Goal: Find contact information: Find contact information

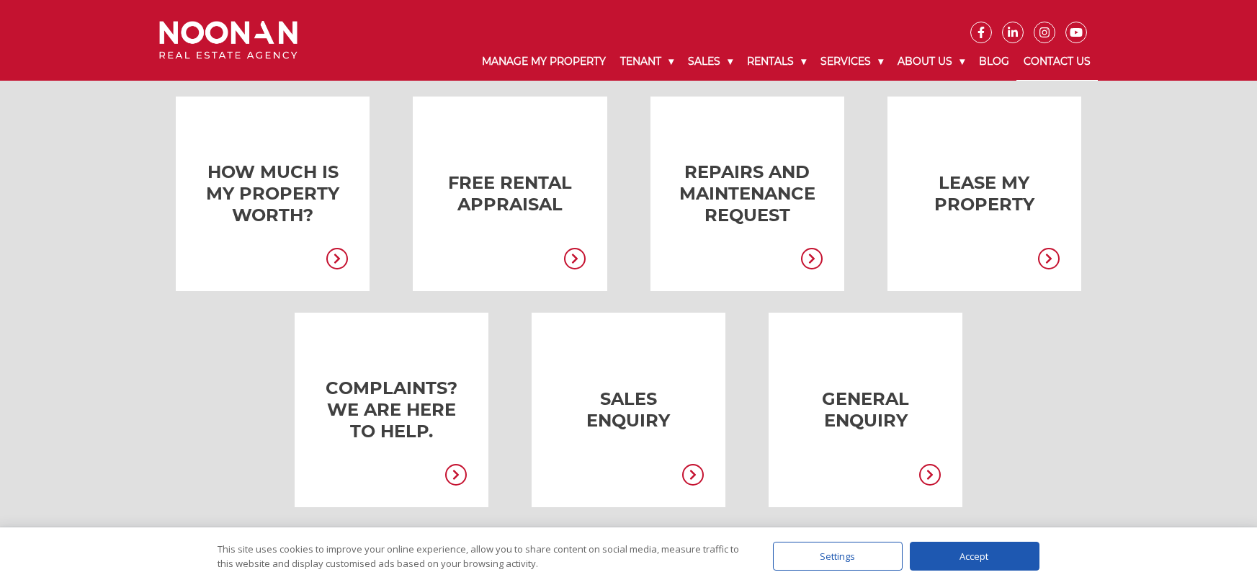
scroll to position [285, 0]
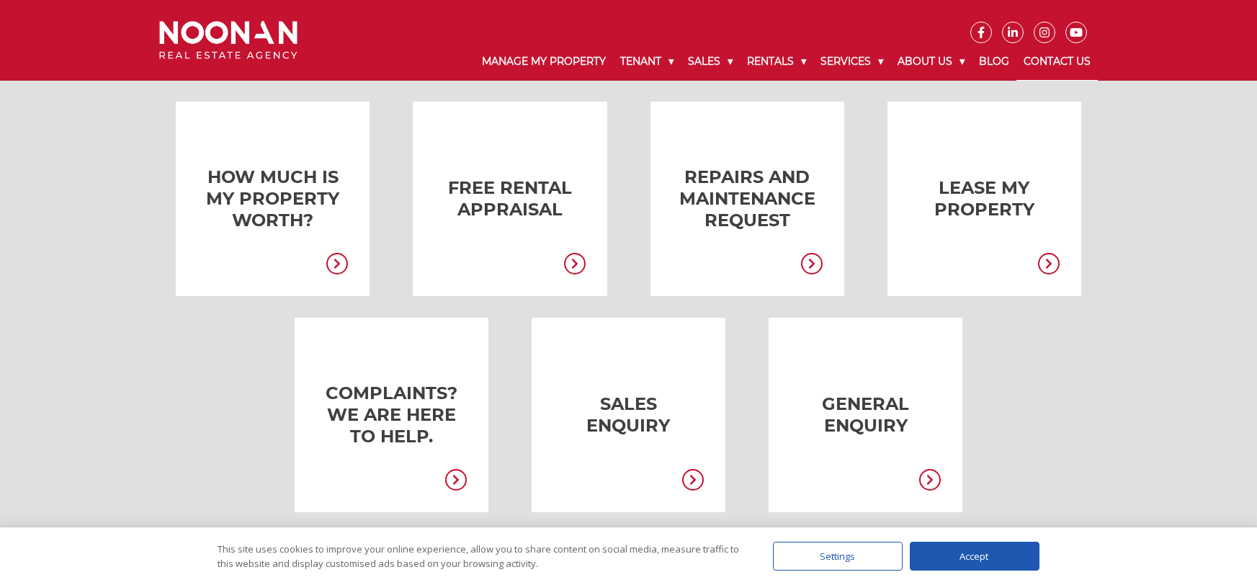
click at [829, 421] on link at bounding box center [844, 415] width 194 height 195
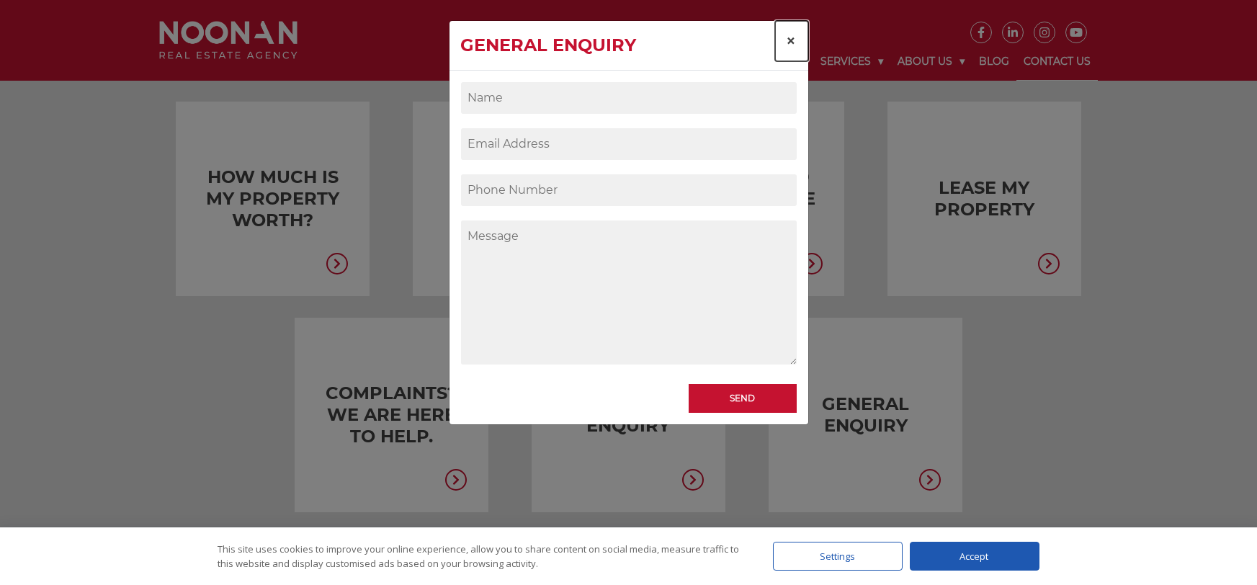
click at [790, 43] on span "×" at bounding box center [792, 40] width 10 height 21
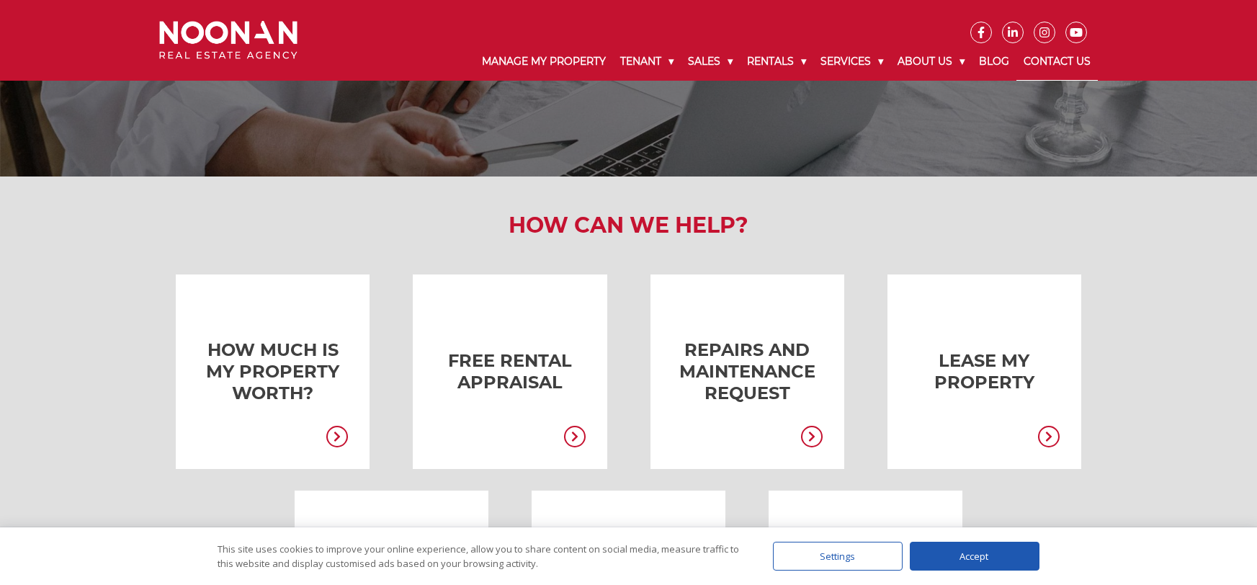
scroll to position [3, 0]
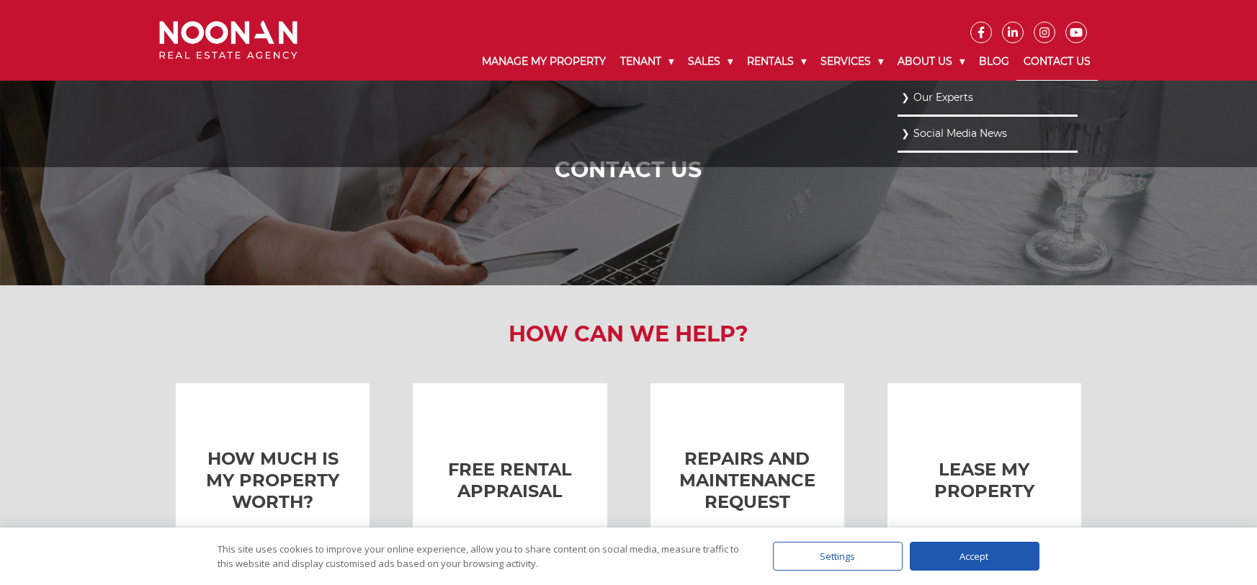
click at [930, 97] on link "Our Experts" at bounding box center [987, 97] width 173 height 19
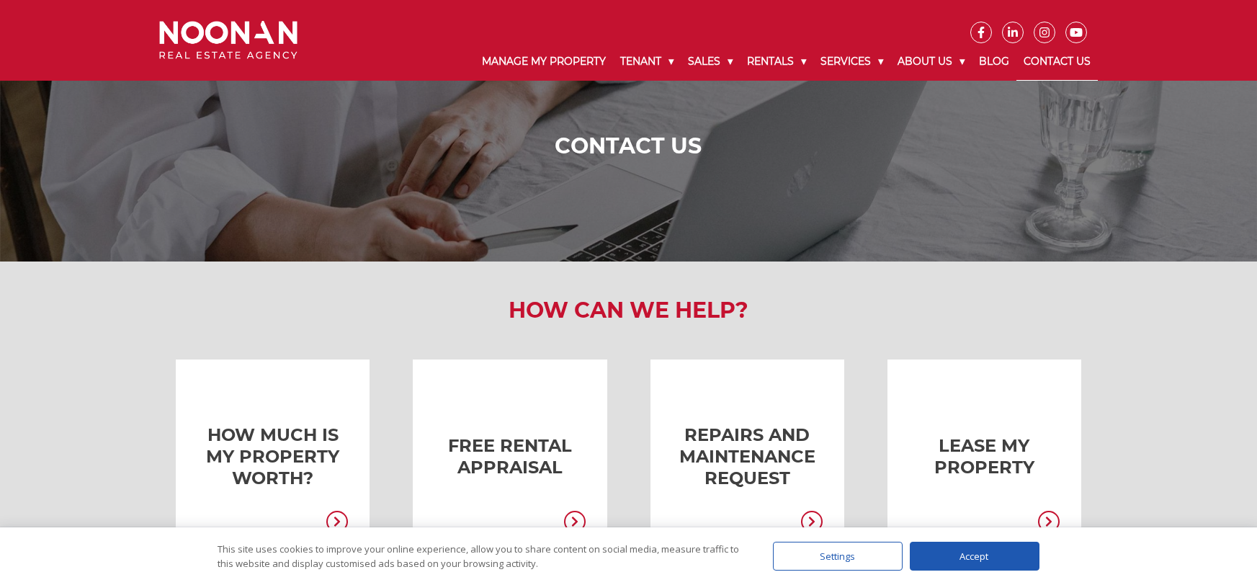
scroll to position [71, 0]
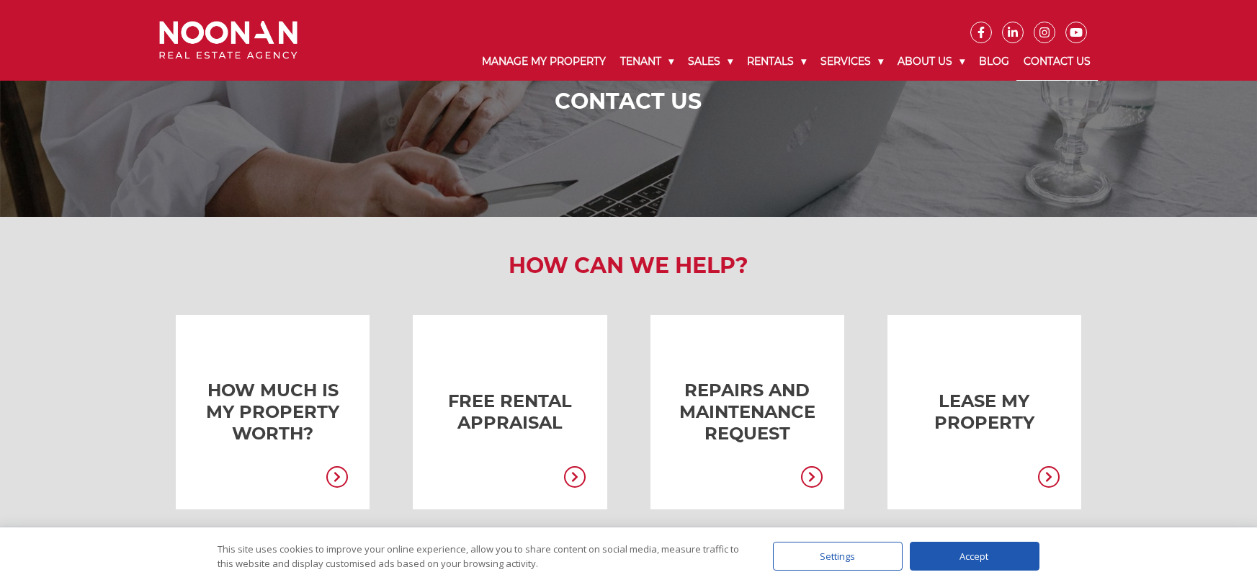
click at [956, 554] on div "Accept" at bounding box center [975, 556] width 130 height 29
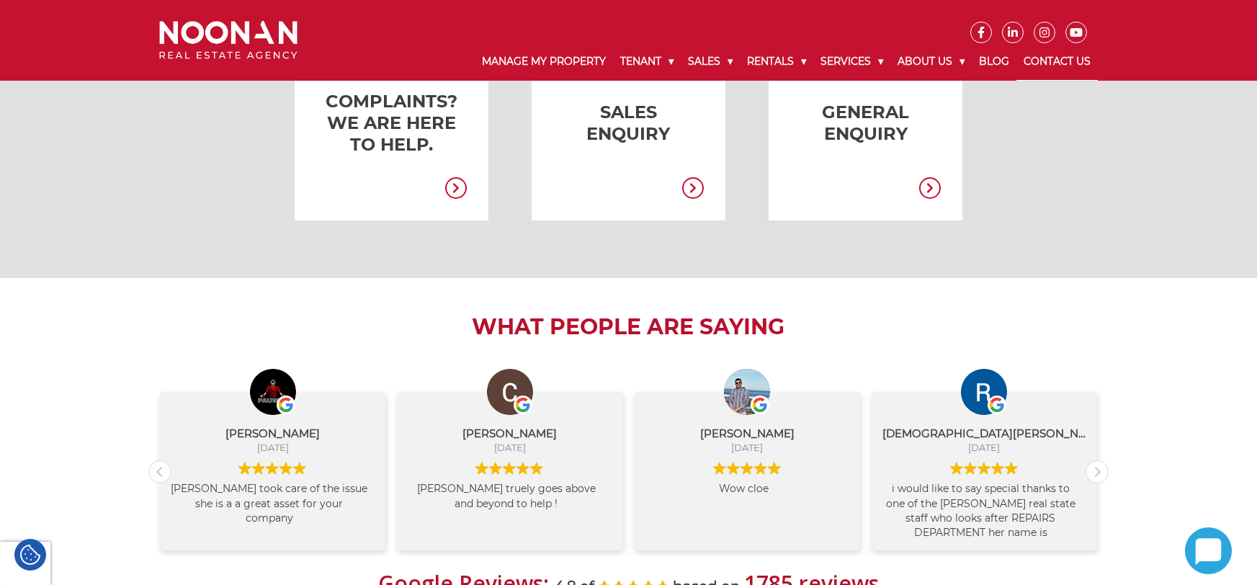
scroll to position [667, 0]
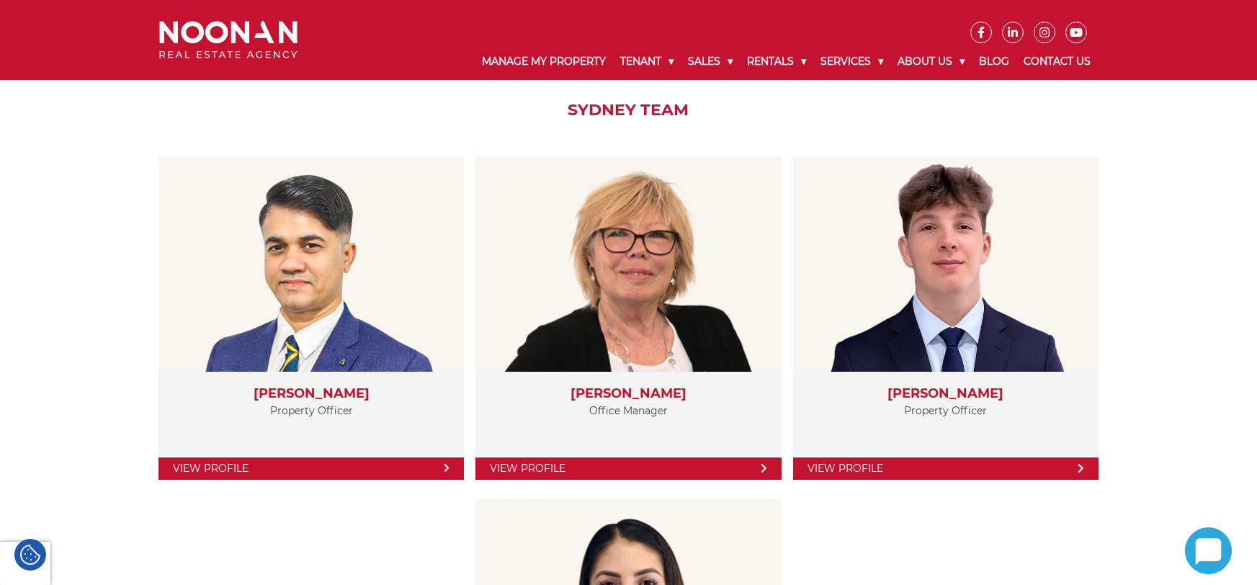
scroll to position [2601, 0]
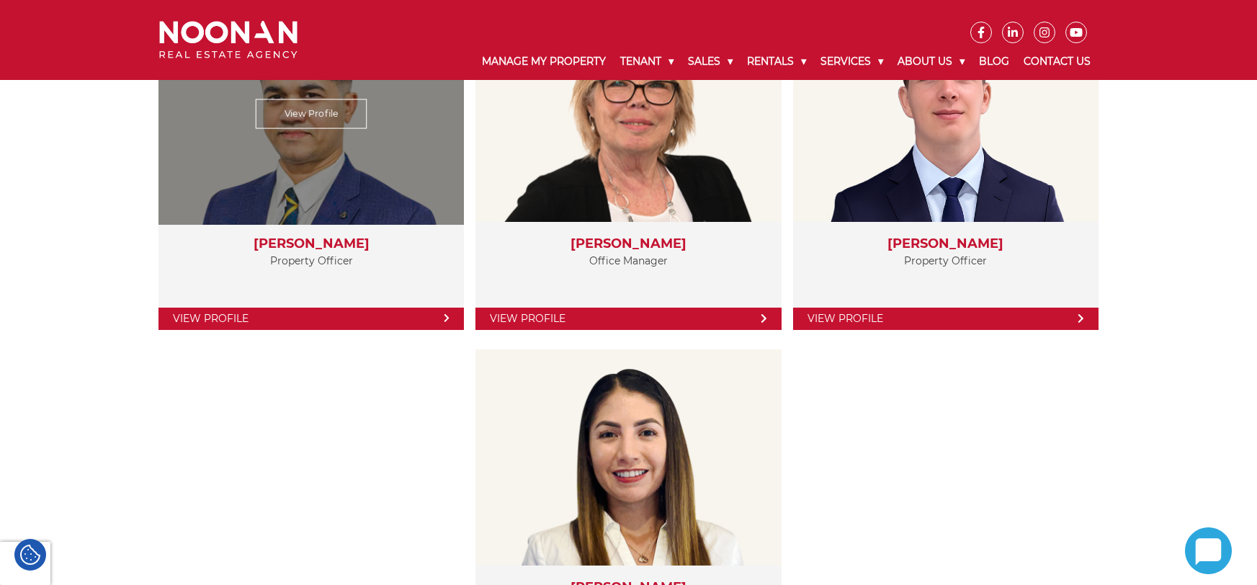
click at [311, 321] on link "View Profile" at bounding box center [312, 319] width 306 height 22
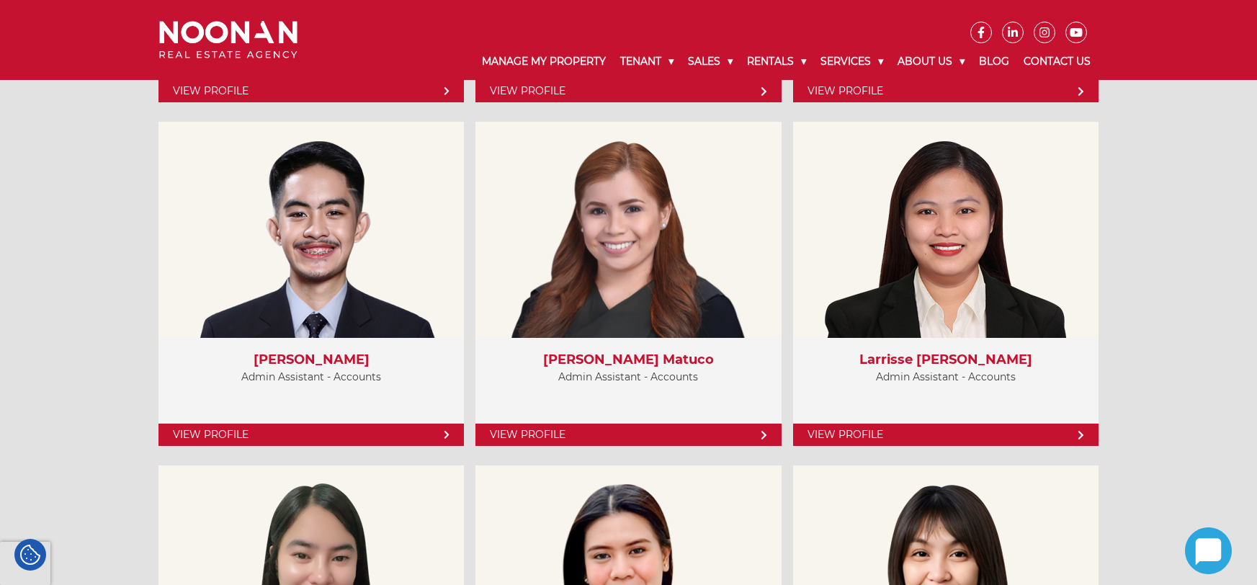
scroll to position [5360, 0]
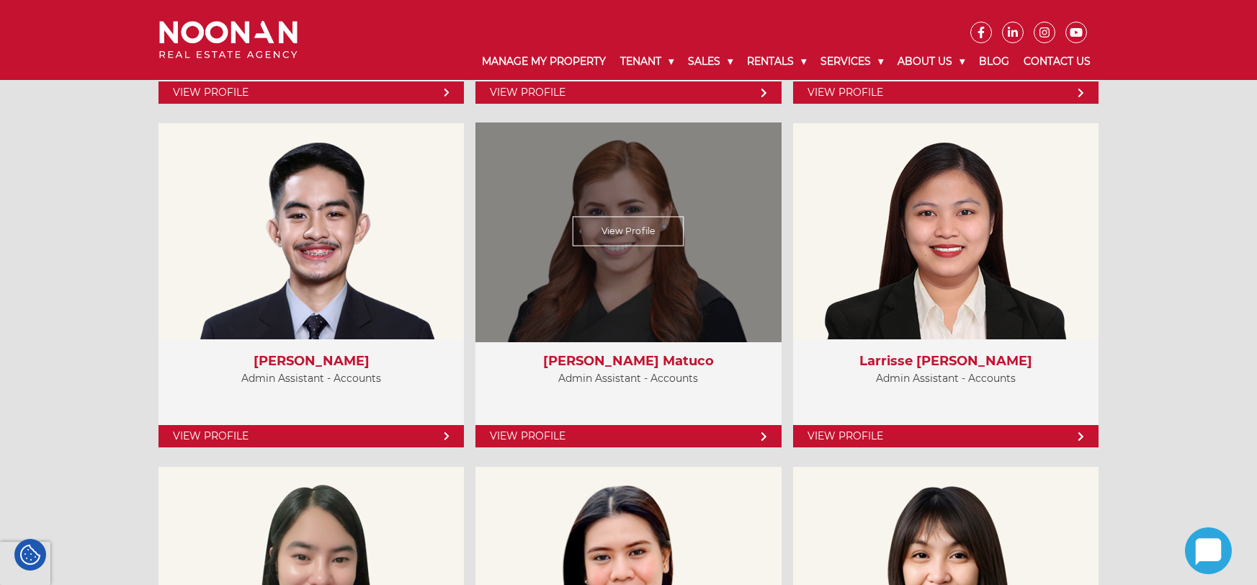
click at [600, 446] on link "View Profile" at bounding box center [629, 436] width 306 height 22
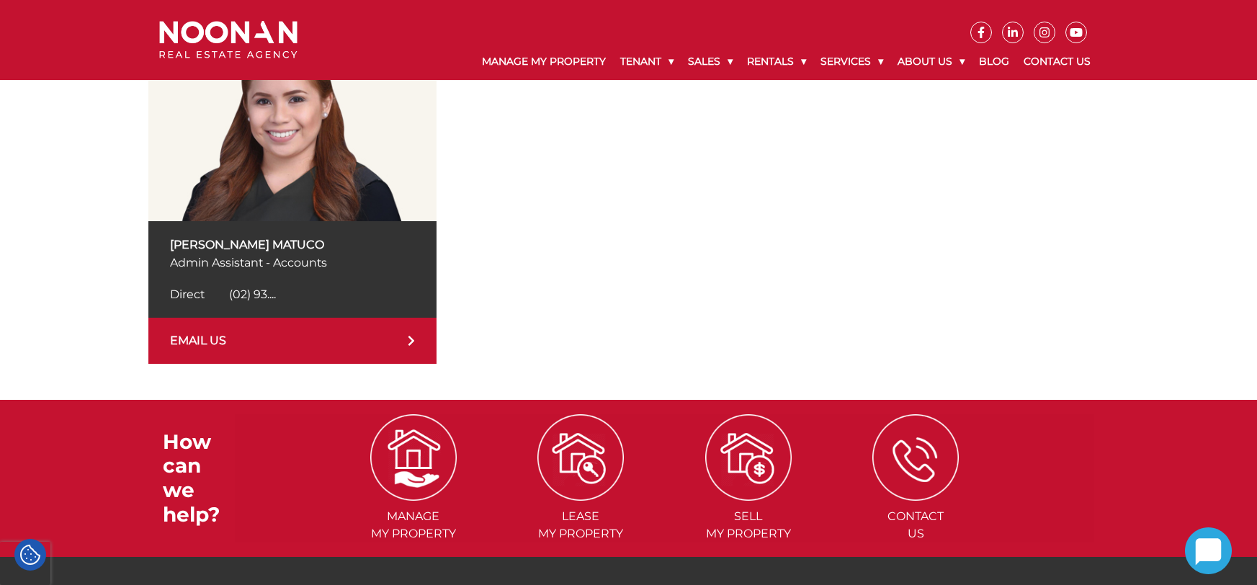
scroll to position [214, 0]
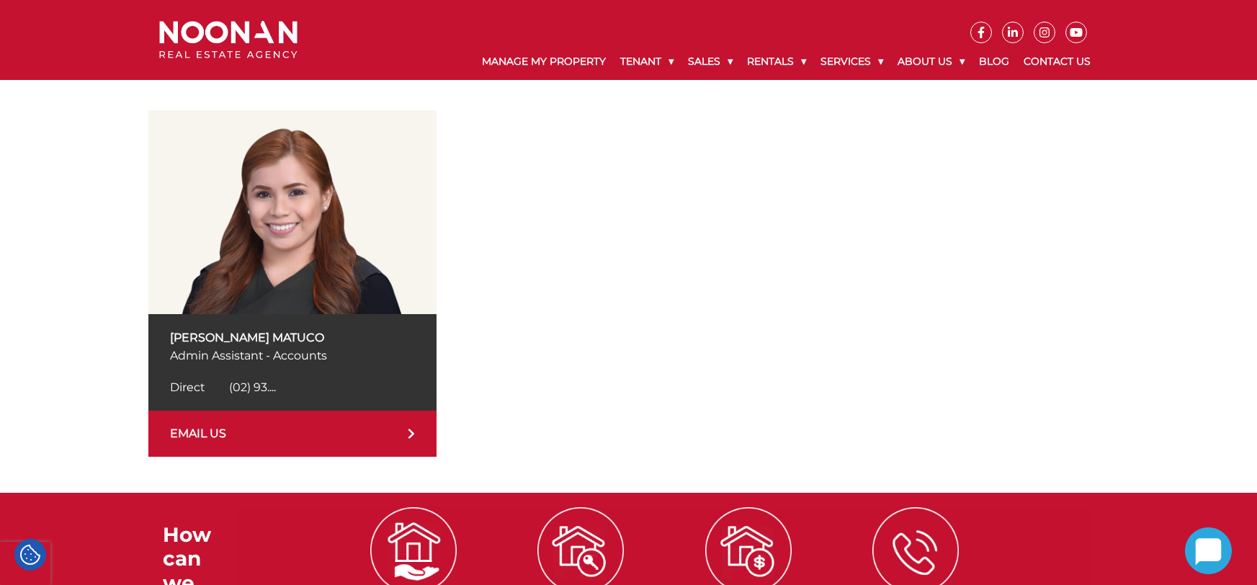
click at [410, 432] on icon at bounding box center [411, 434] width 7 height 12
